Goal: Navigation & Orientation: Find specific page/section

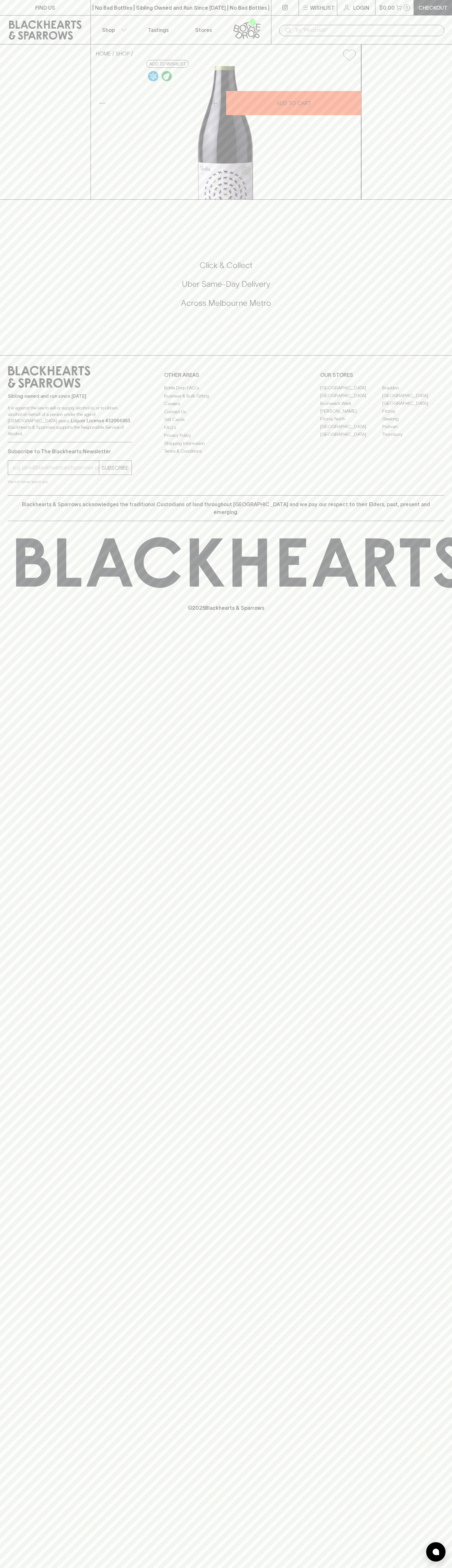
click at [65, 15] on div "FIND US" at bounding box center [45, 7] width 90 height 15
click at [431, 1104] on div "FIND US | No Bad Bottles | Sibling Owned and Run Since 2006 | No Bad Bottles | …" at bounding box center [226, 784] width 452 height 1568
click at [408, 1567] on html "FIND US | No Bad Bottles | Sibling Owned and Run Since 2006 | No Bad Bottles | …" at bounding box center [226, 784] width 452 height 1568
click at [15, 34] on icon at bounding box center [45, 30] width 81 height 19
